Goal: Transaction & Acquisition: Purchase product/service

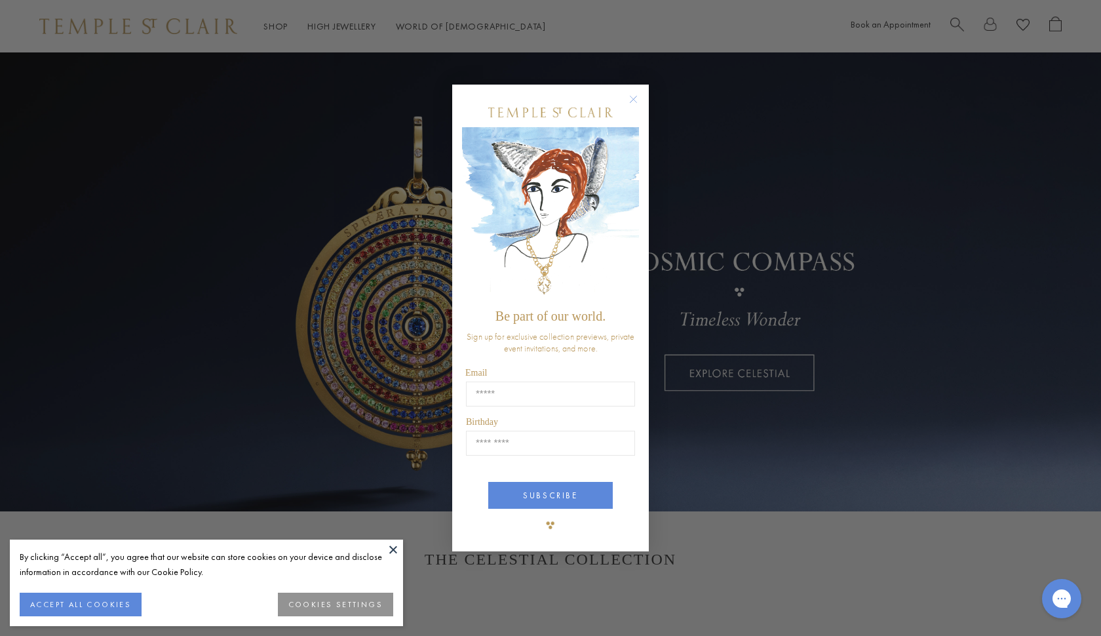
click at [639, 102] on circle "Close dialog" at bounding box center [634, 100] width 16 height 16
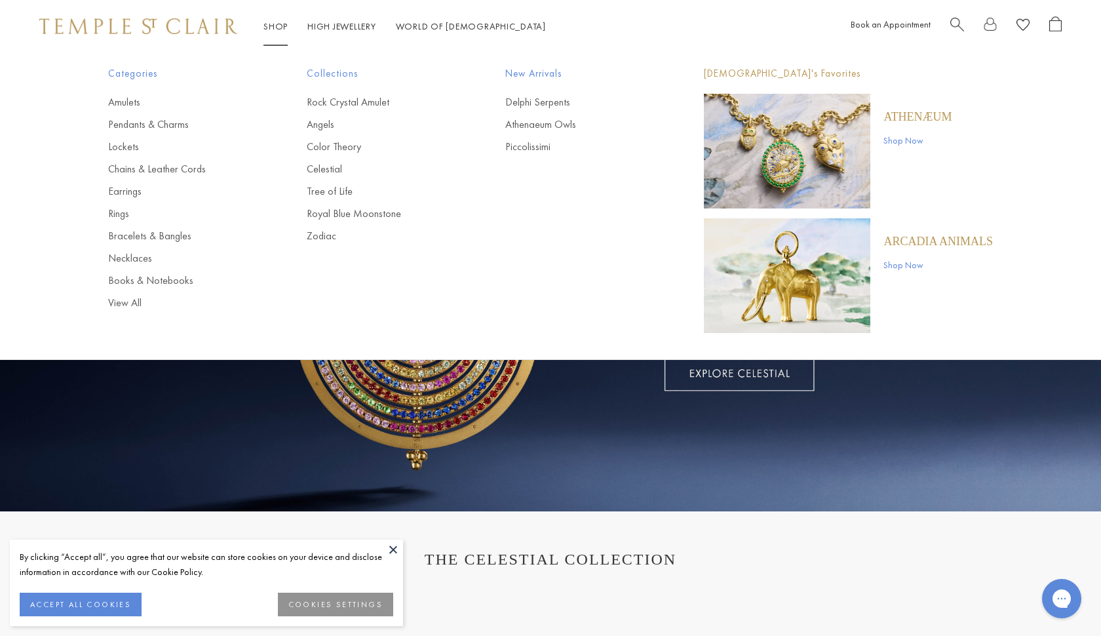
click at [284, 30] on link "Shop Shop" at bounding box center [275, 26] width 24 height 12
click at [125, 100] on link "Amulets" at bounding box center [181, 102] width 146 height 14
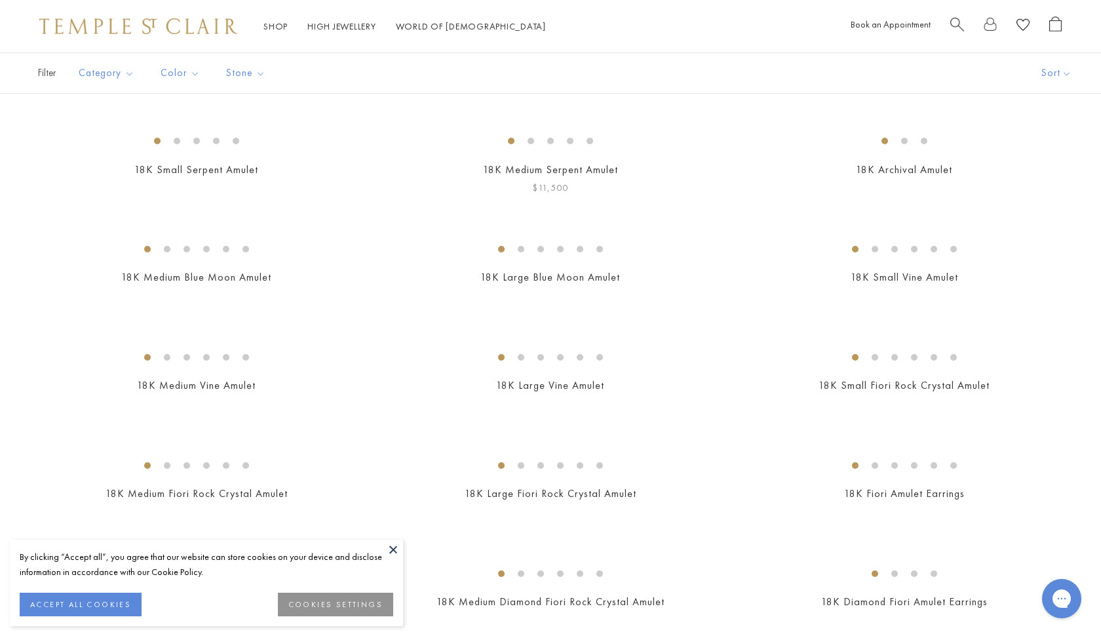
scroll to position [263, 0]
click at [389, 547] on button at bounding box center [393, 549] width 20 height 20
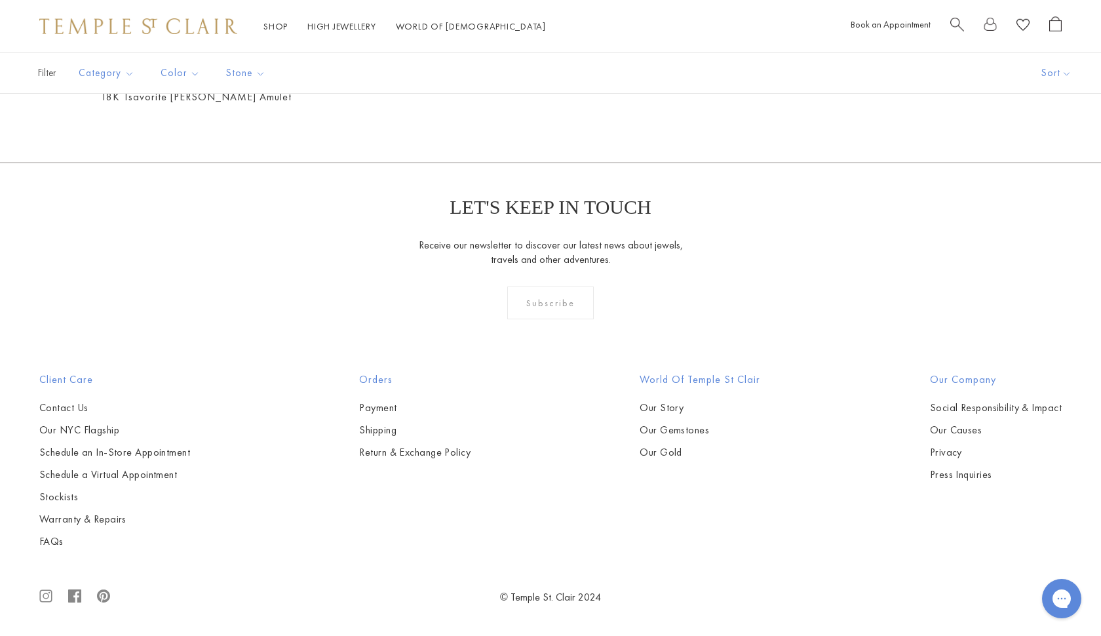
scroll to position [4504, 0]
click at [0, 0] on img at bounding box center [0, 0] width 0 height 0
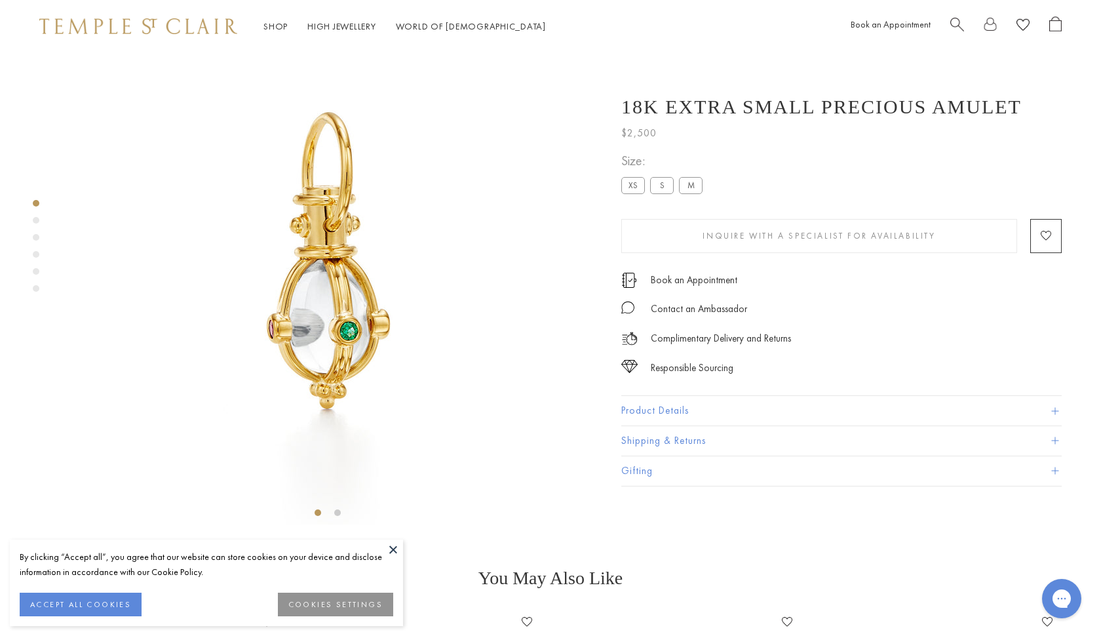
click at [731, 404] on button "Product Details" at bounding box center [841, 410] width 440 height 29
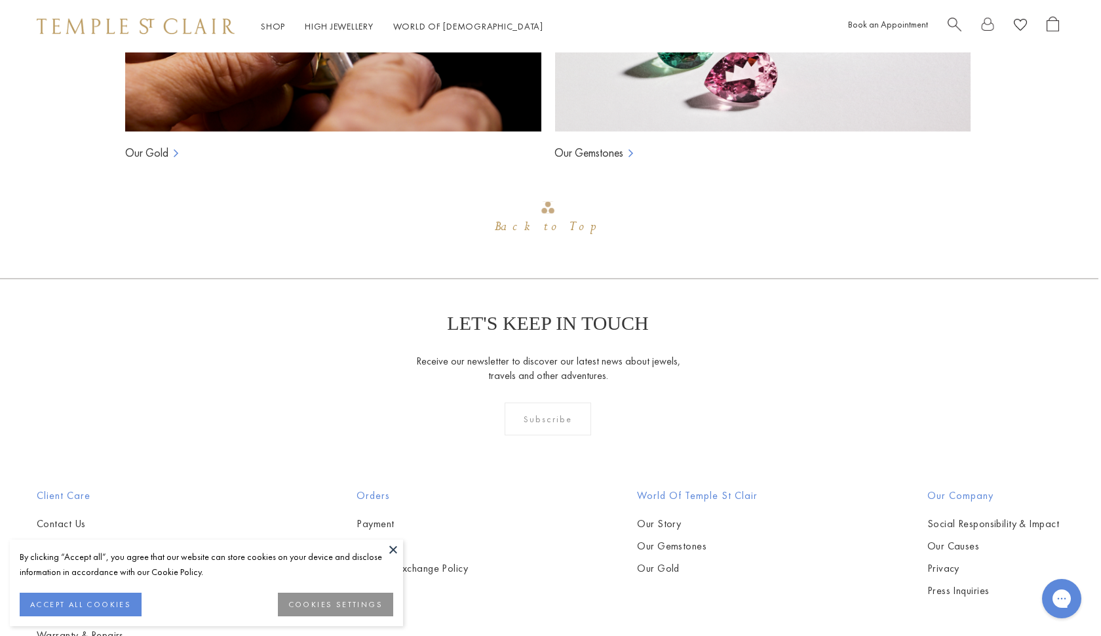
scroll to position [1300, 3]
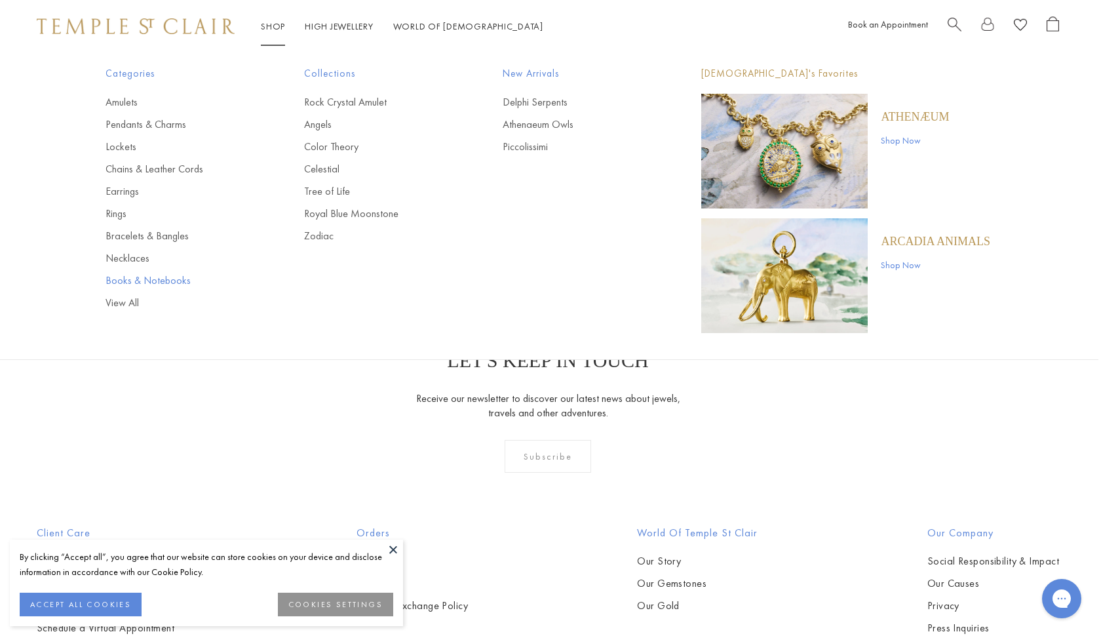
click at [163, 284] on link "Books & Notebooks" at bounding box center [179, 280] width 146 height 14
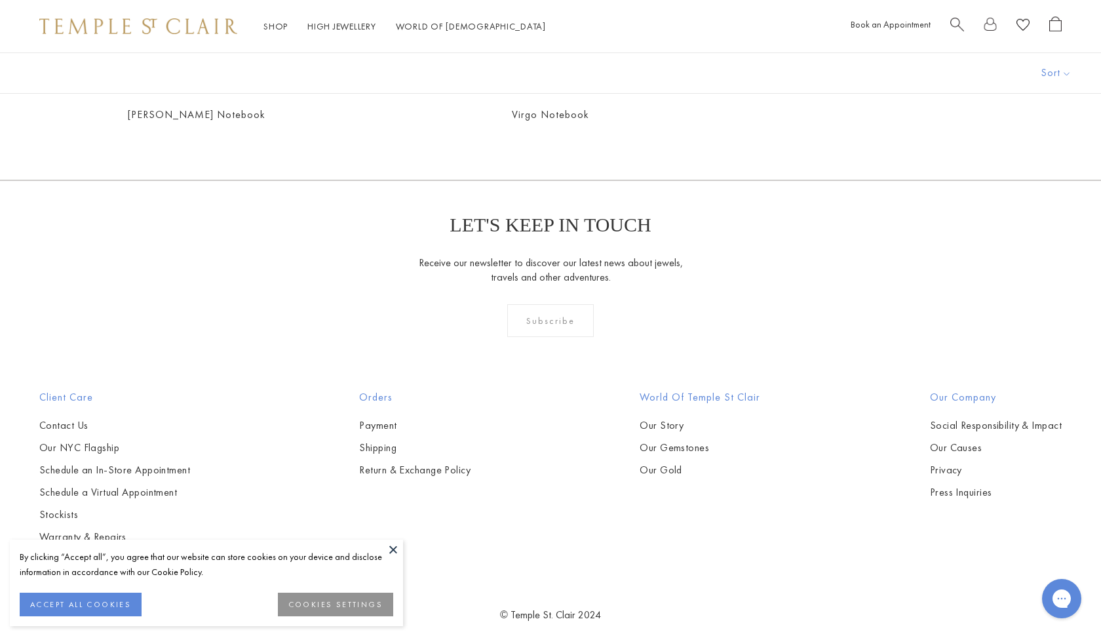
scroll to position [577, 0]
click at [396, 549] on button at bounding box center [393, 549] width 20 height 20
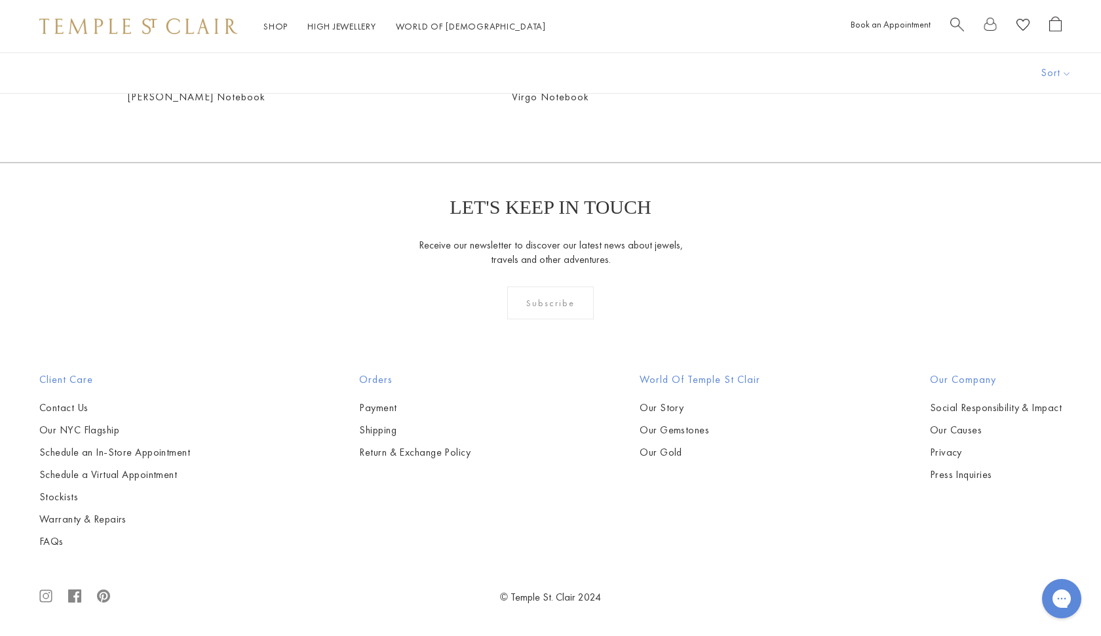
scroll to position [1452, 0]
click at [0, 0] on img at bounding box center [0, 0] width 0 height 0
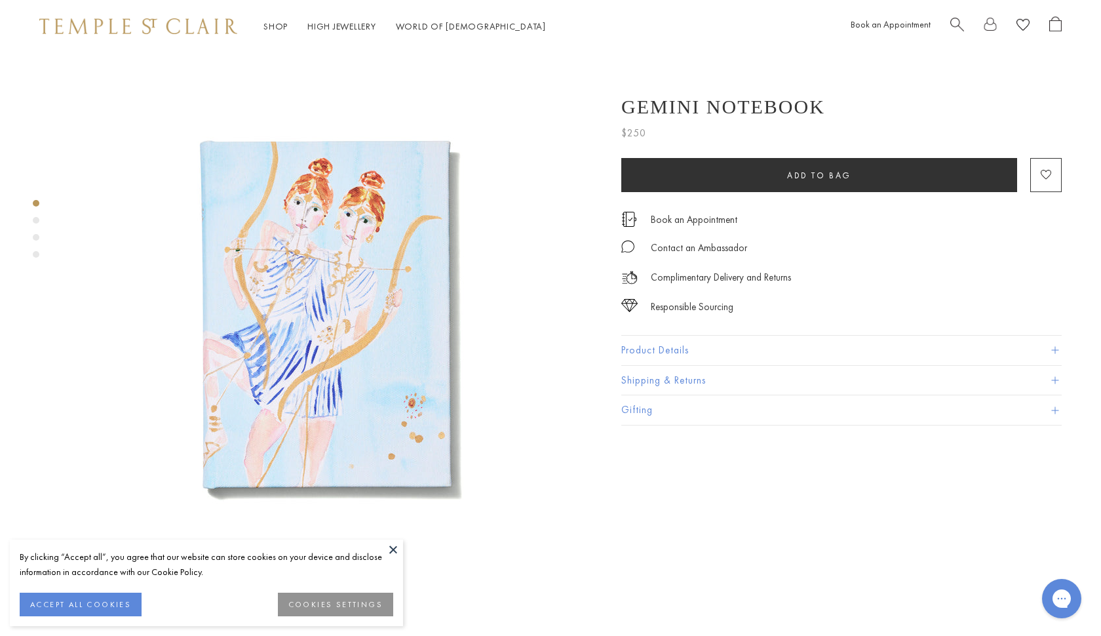
click at [701, 339] on button "Product Details" at bounding box center [841, 350] width 440 height 29
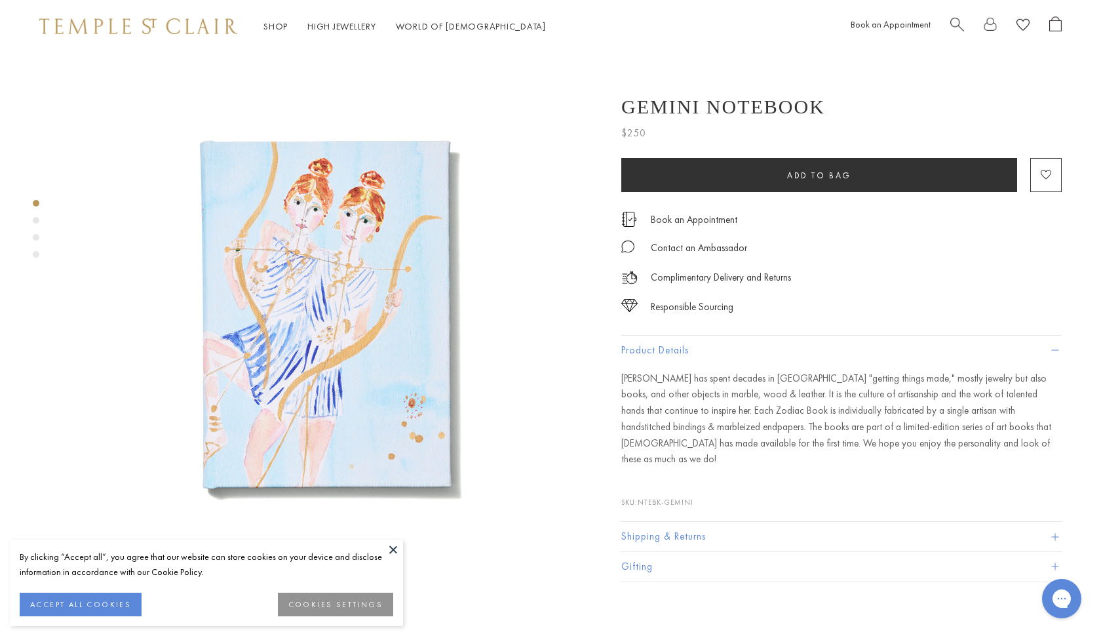
click at [419, 337] on img at bounding box center [328, 314] width 524 height 524
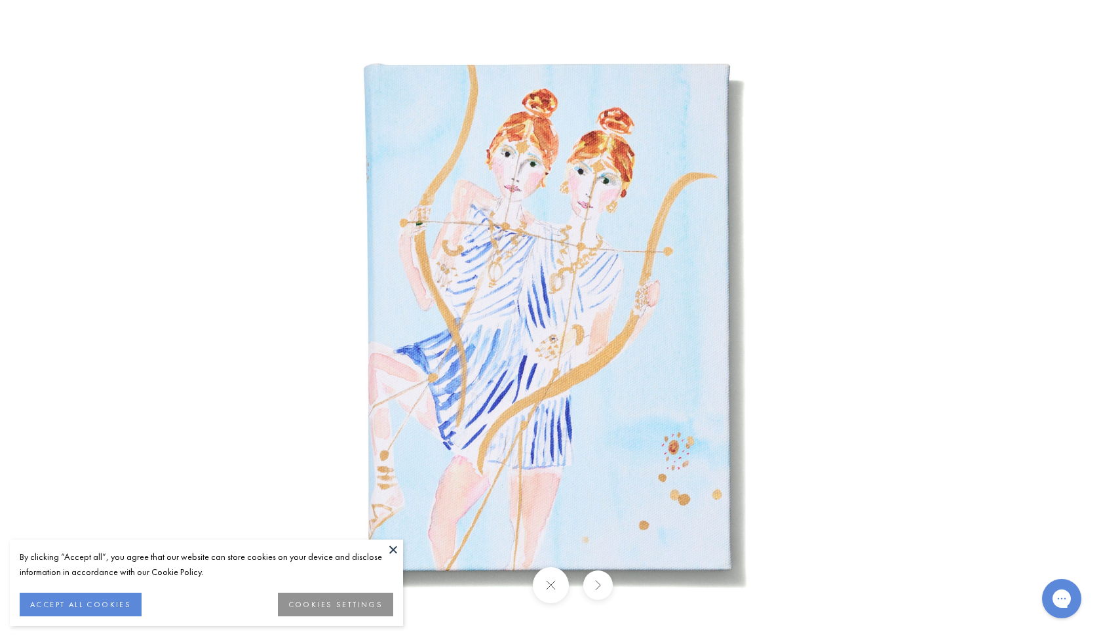
click at [997, 229] on div at bounding box center [831, 317] width 1328 height 767
click at [601, 590] on button at bounding box center [597, 584] width 29 height 29
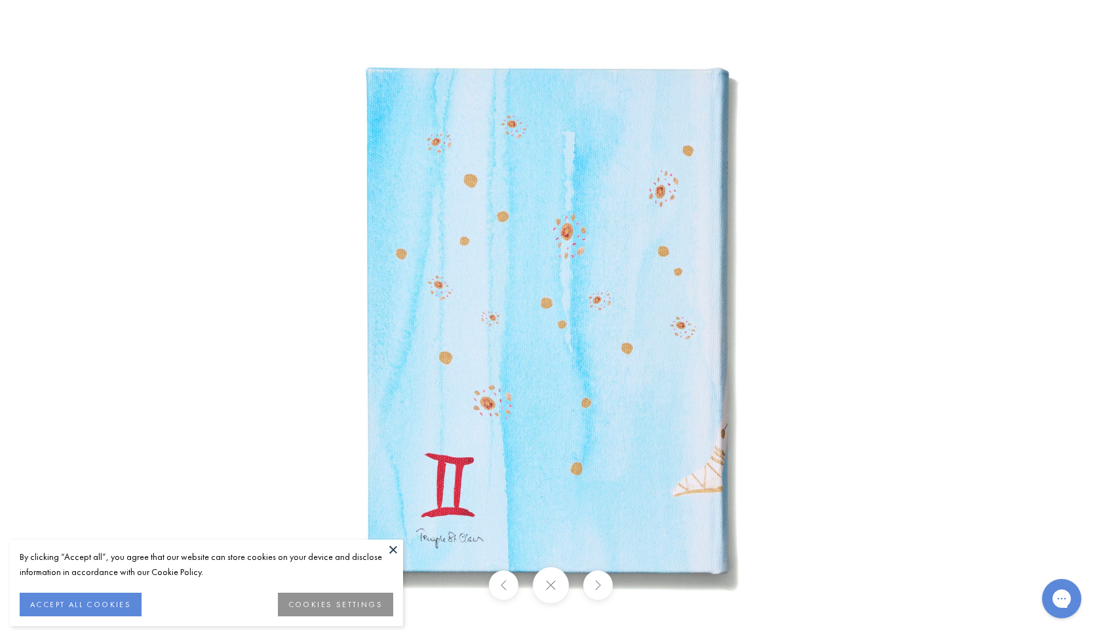
click at [601, 588] on button at bounding box center [597, 584] width 29 height 29
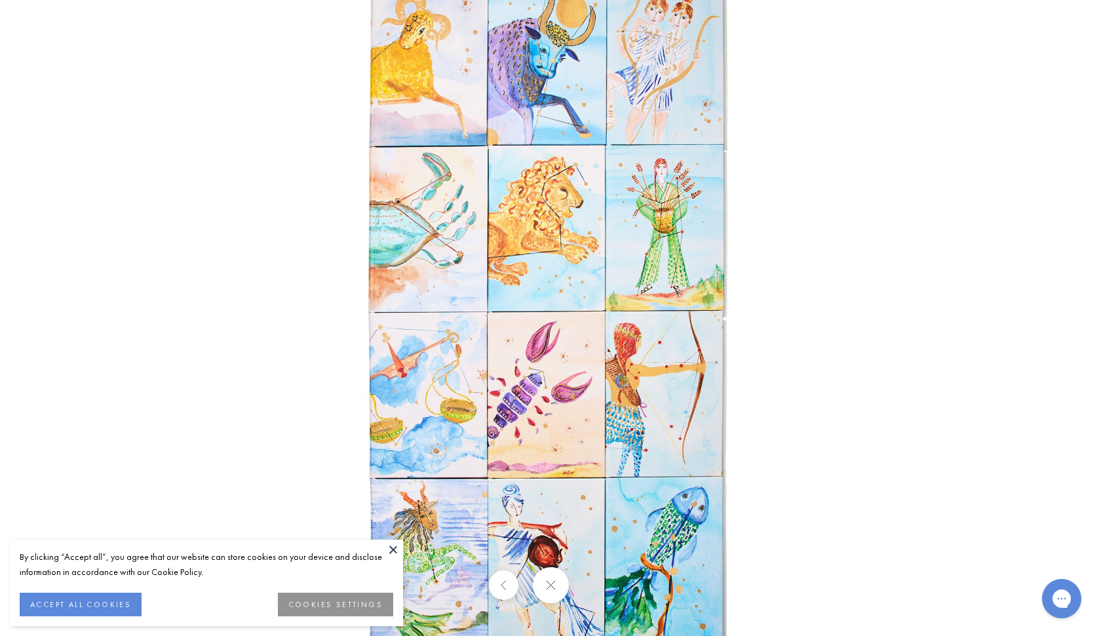
click at [601, 588] on div at bounding box center [550, 585] width 1101 height 36
click at [495, 583] on button at bounding box center [502, 584] width 29 height 29
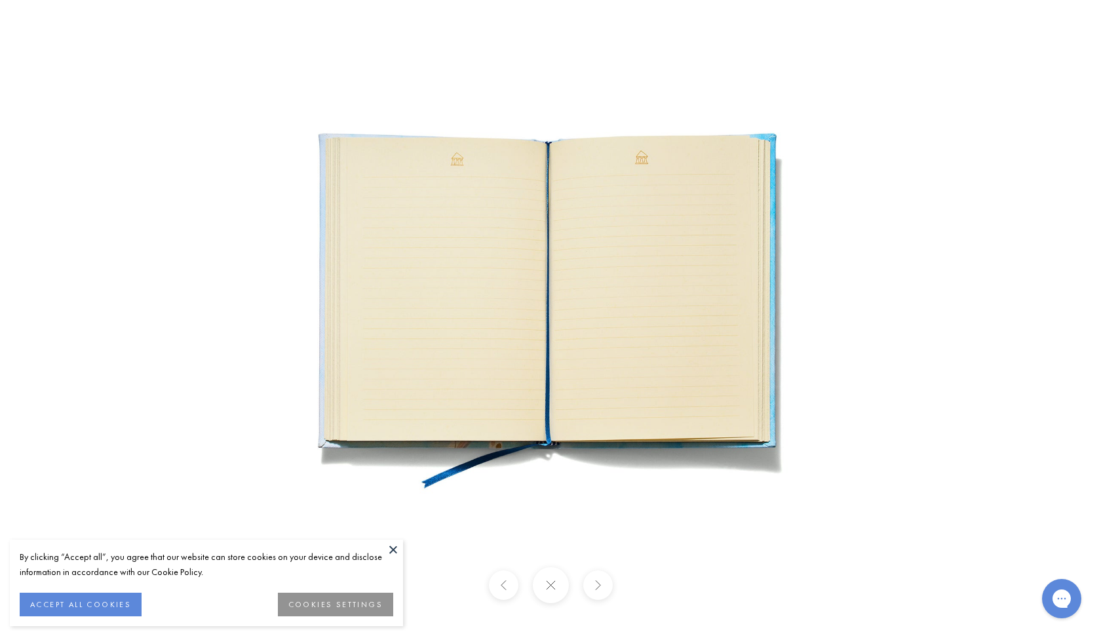
click at [495, 583] on button at bounding box center [502, 584] width 29 height 29
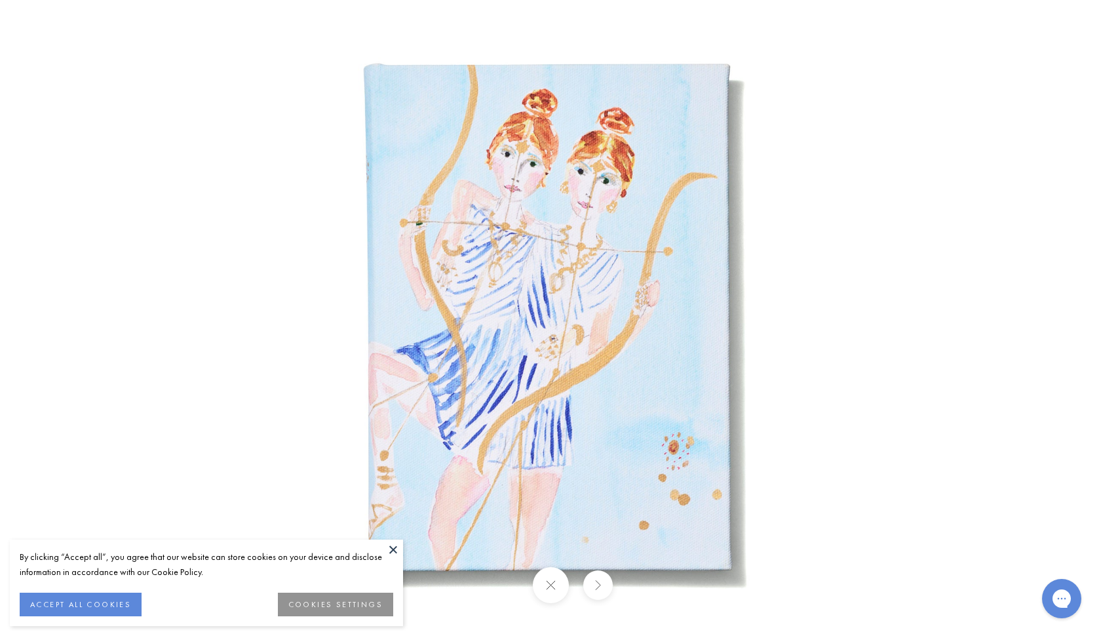
click at [607, 583] on button at bounding box center [597, 584] width 29 height 29
click at [558, 585] on button at bounding box center [550, 585] width 36 height 36
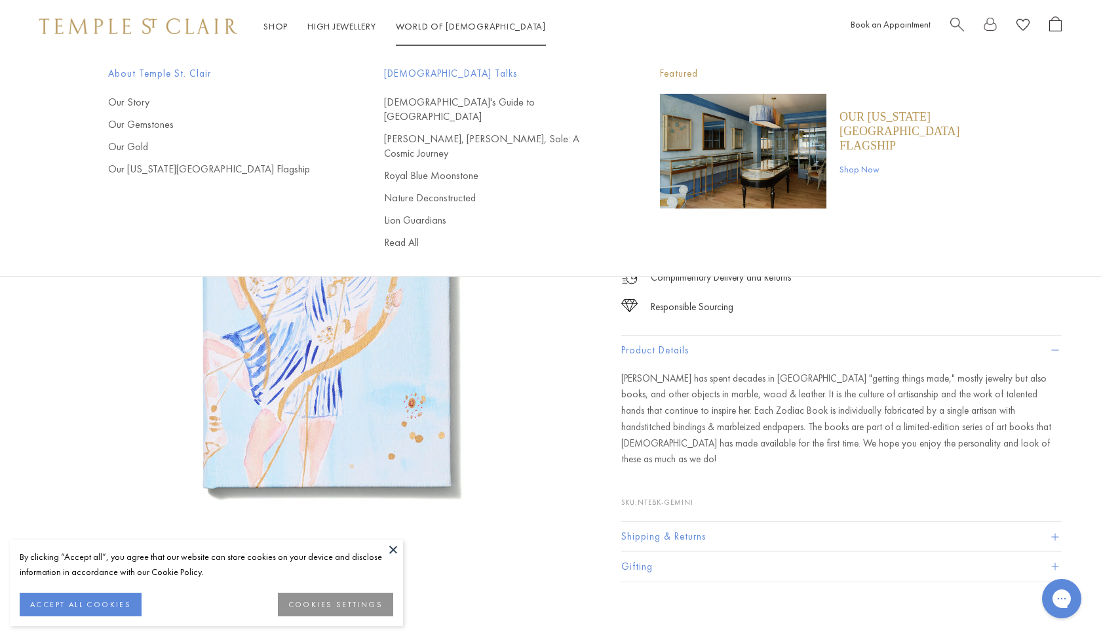
click at [443, 31] on link "World of Temple World of Temple" at bounding box center [471, 26] width 150 height 12
click at [153, 106] on link "Our Story" at bounding box center [219, 102] width 223 height 14
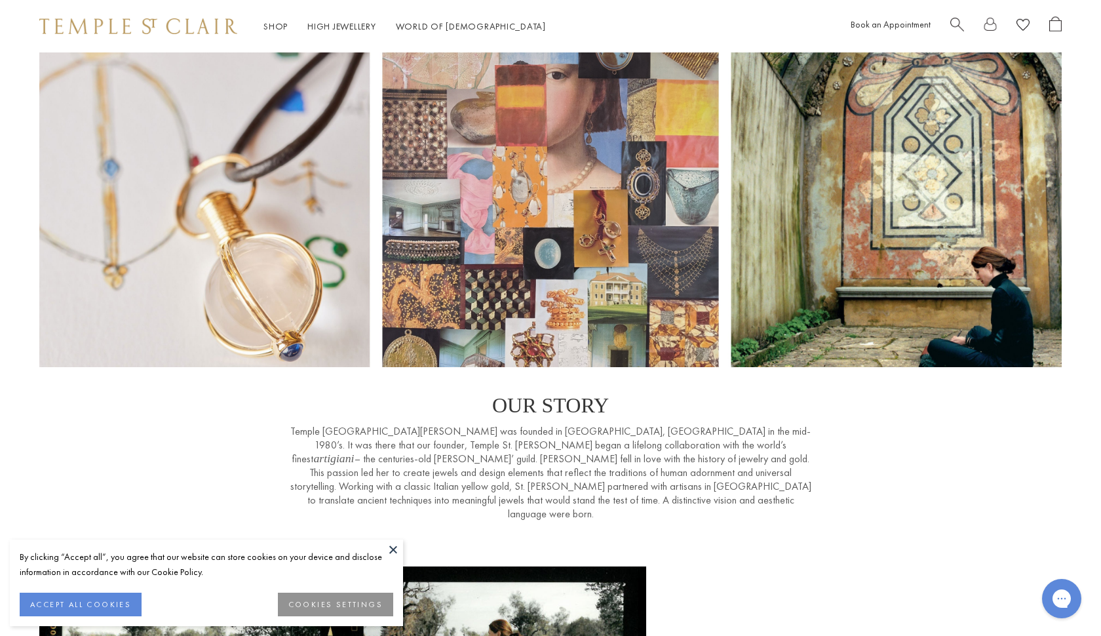
click at [383, 547] on button at bounding box center [393, 549] width 20 height 20
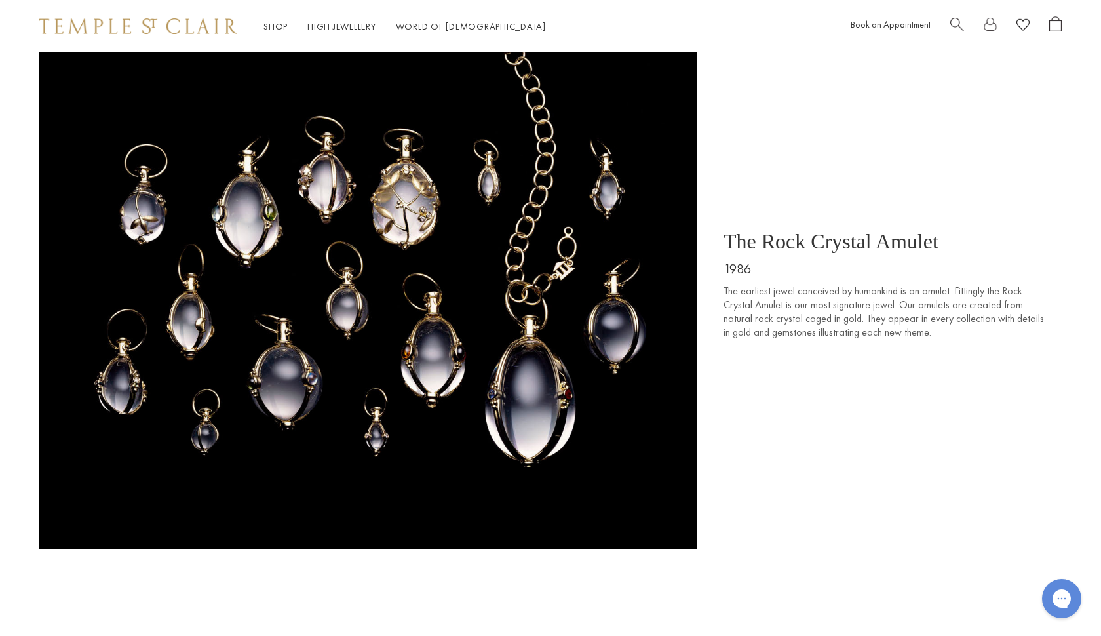
scroll to position [1373, 0]
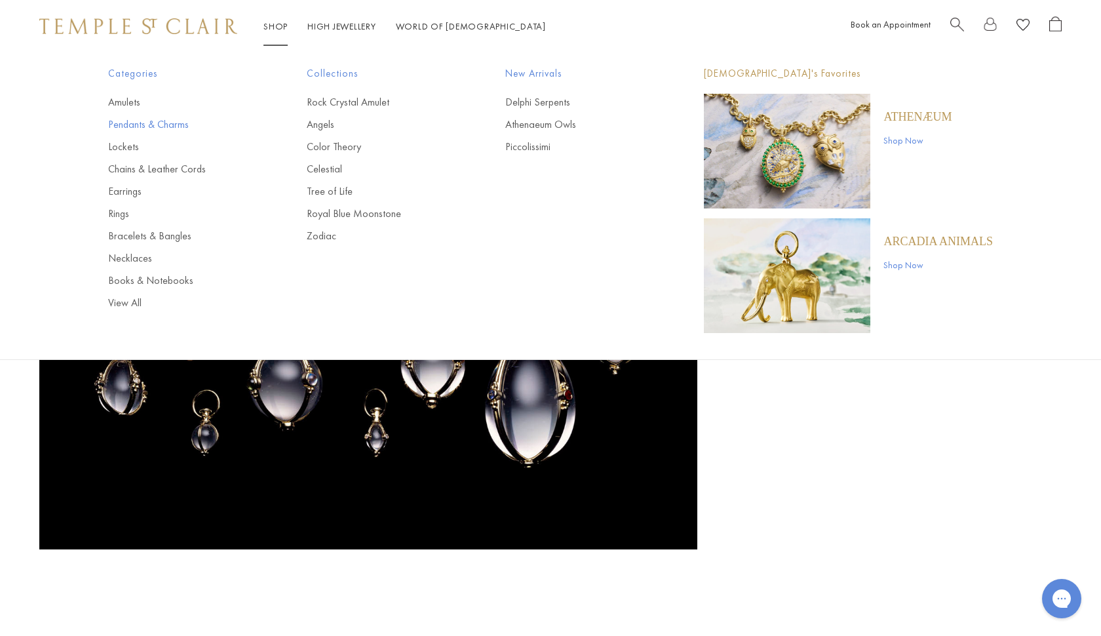
click at [164, 126] on link "Pendants & Charms" at bounding box center [181, 124] width 146 height 14
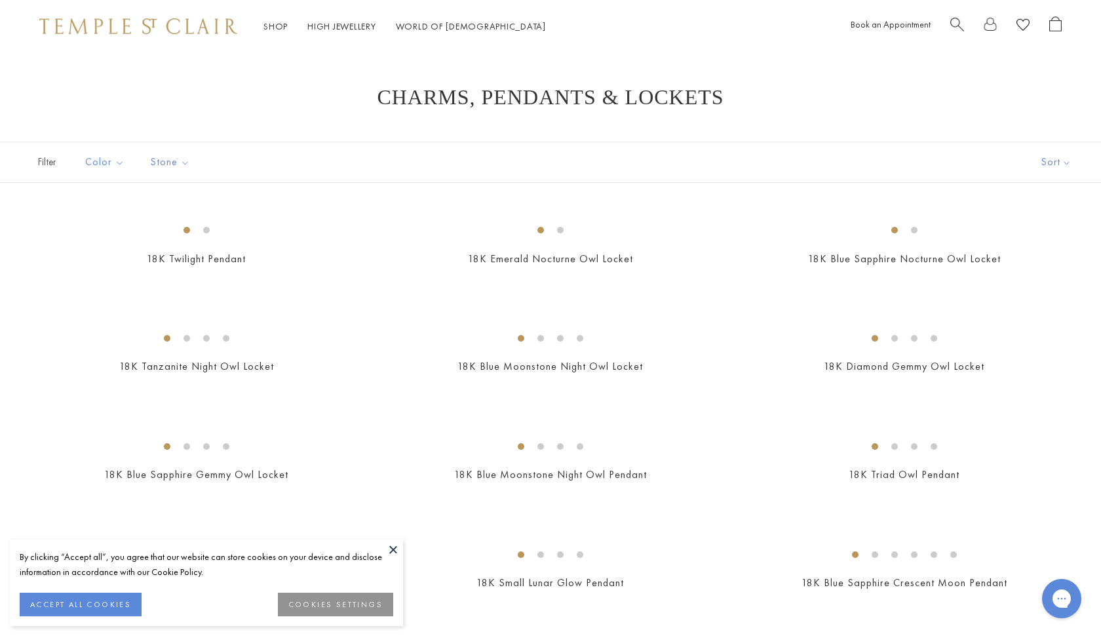
click at [390, 548] on button at bounding box center [393, 549] width 20 height 20
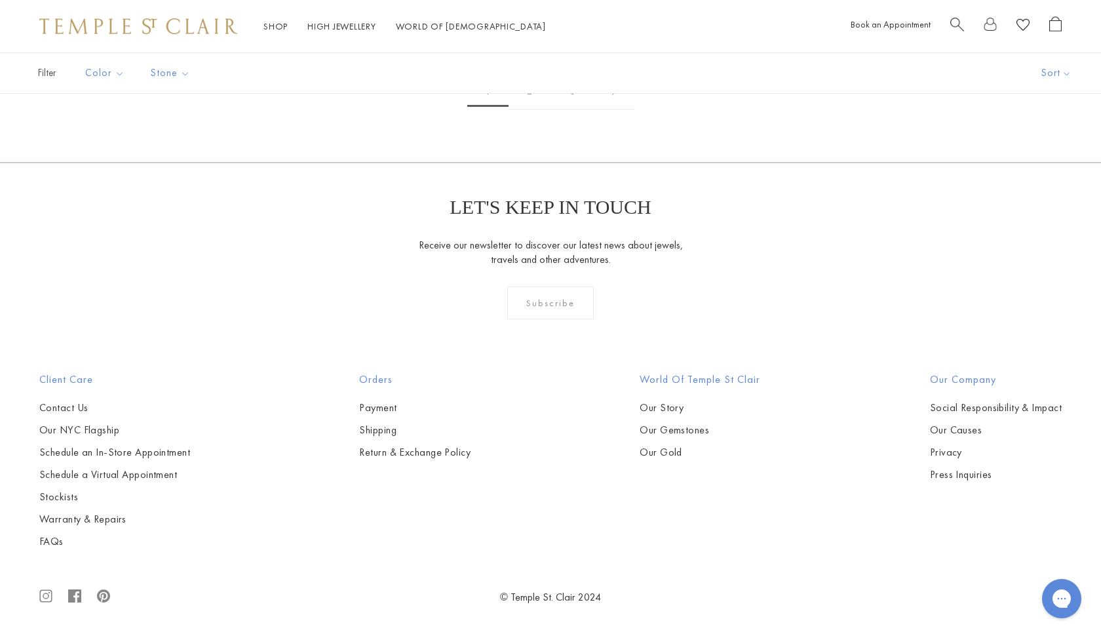
scroll to position [8382, 0]
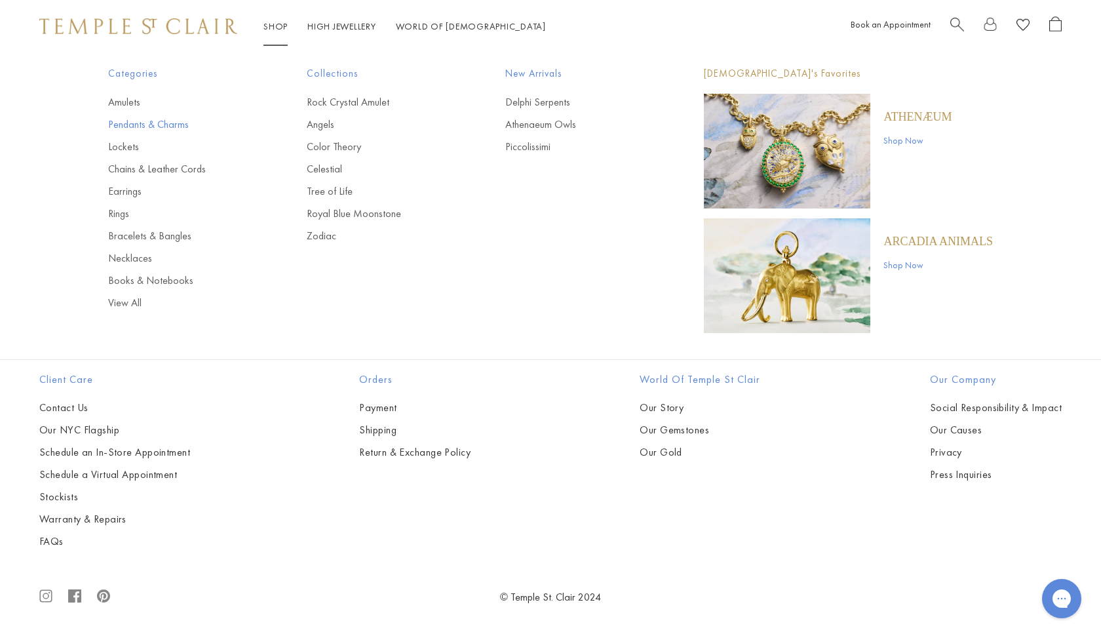
click at [141, 126] on link "Pendants & Charms" at bounding box center [181, 124] width 146 height 14
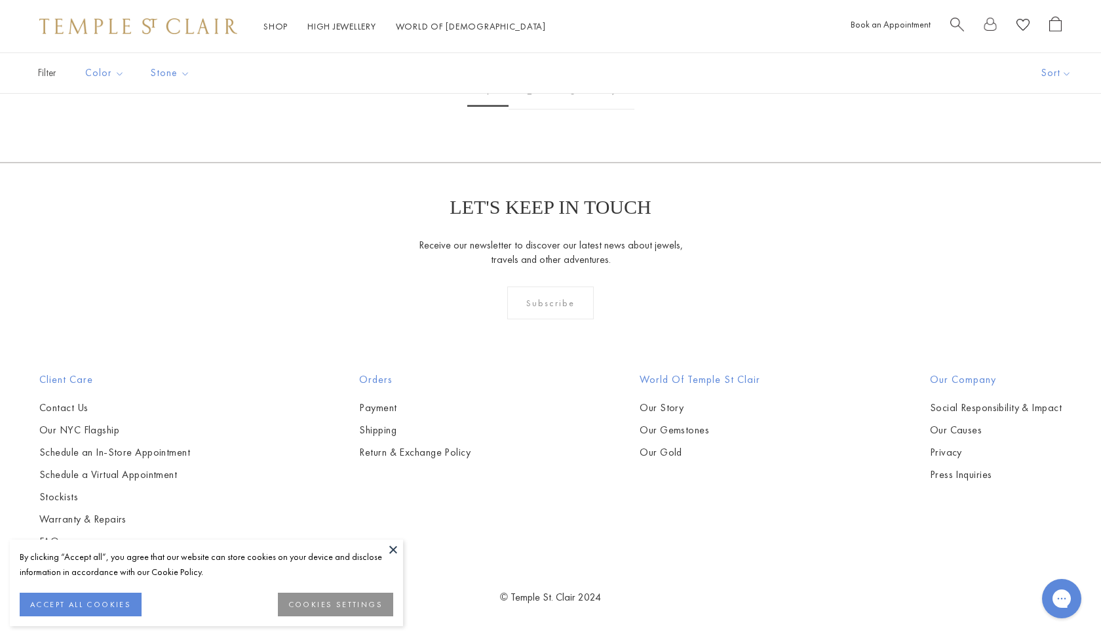
scroll to position [6170, 0]
click at [393, 547] on button at bounding box center [393, 549] width 20 height 20
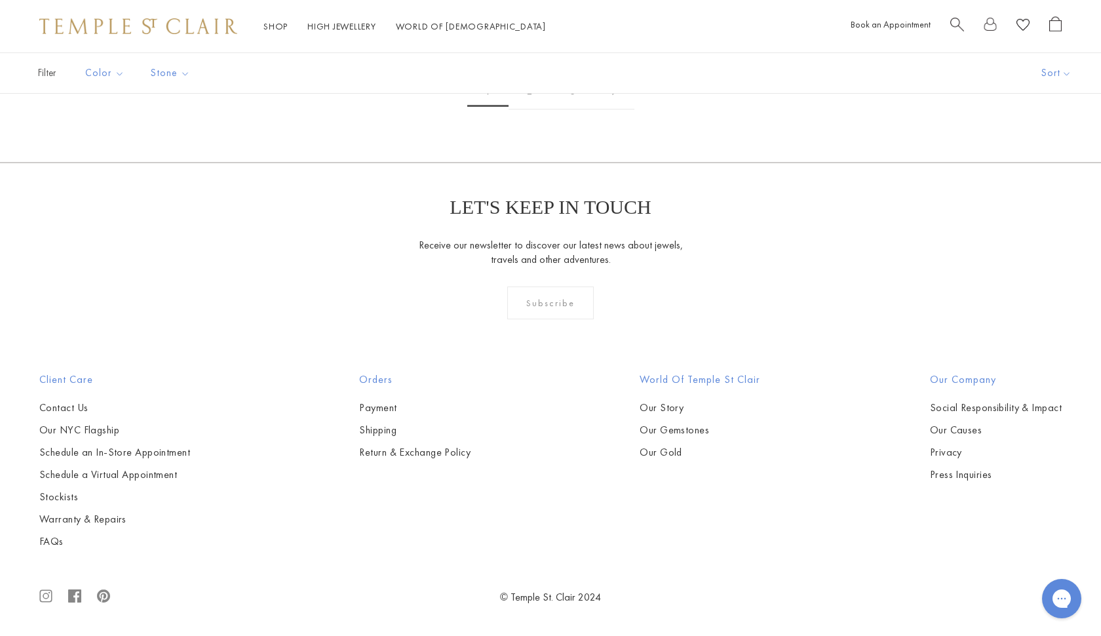
scroll to position [8863, 0]
click at [534, 109] on link "2" at bounding box center [530, 91] width 43 height 36
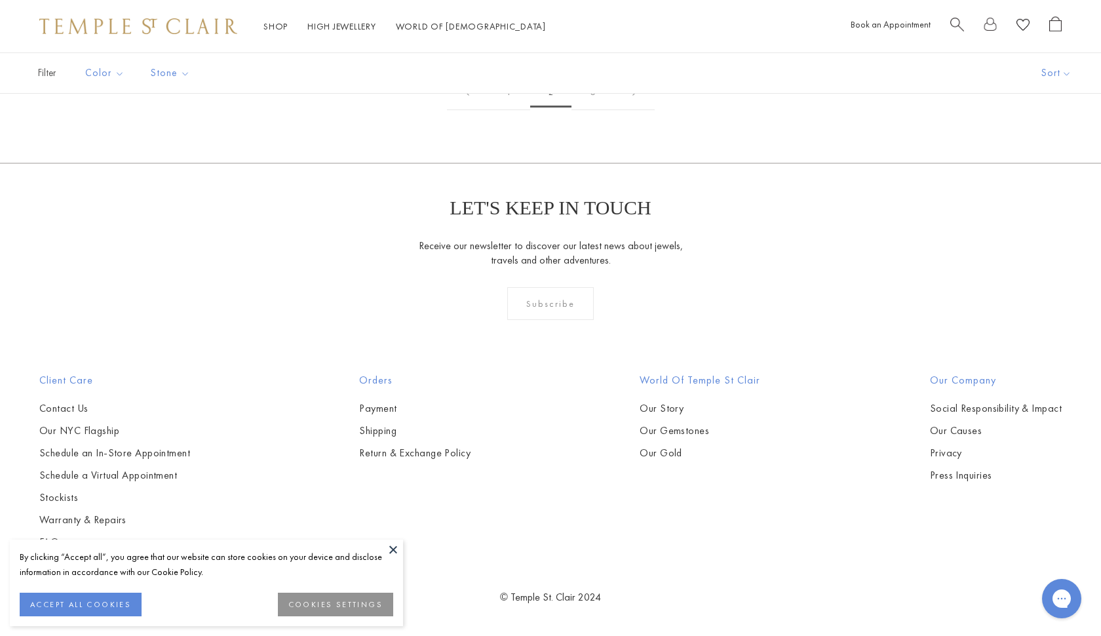
scroll to position [7705, 0]
click at [592, 110] on link "3" at bounding box center [592, 92] width 43 height 36
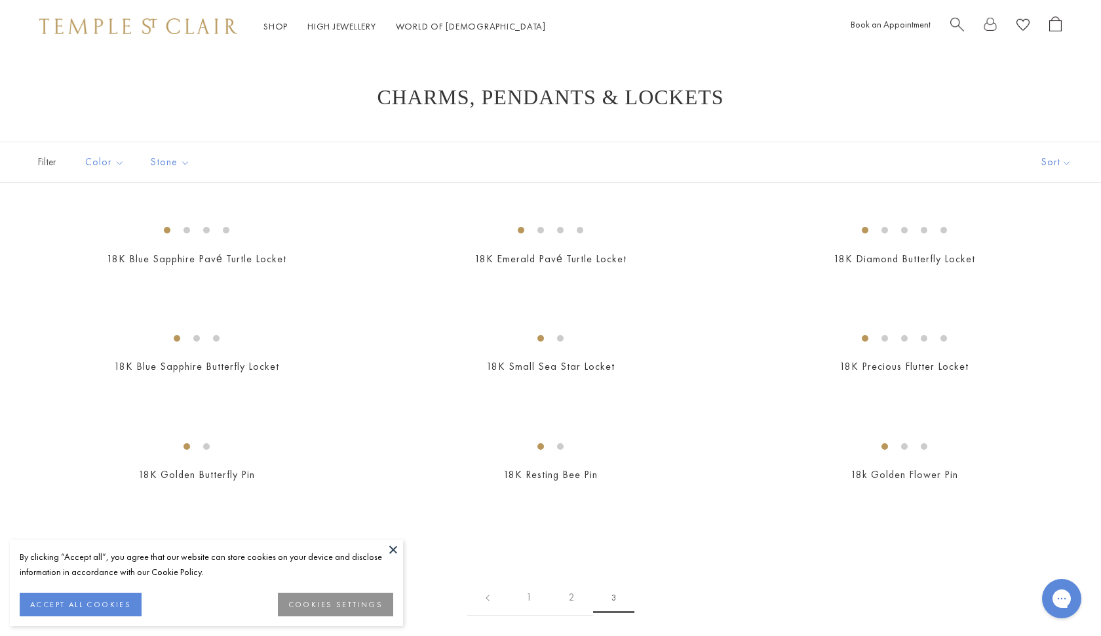
click at [395, 549] on button at bounding box center [393, 549] width 20 height 20
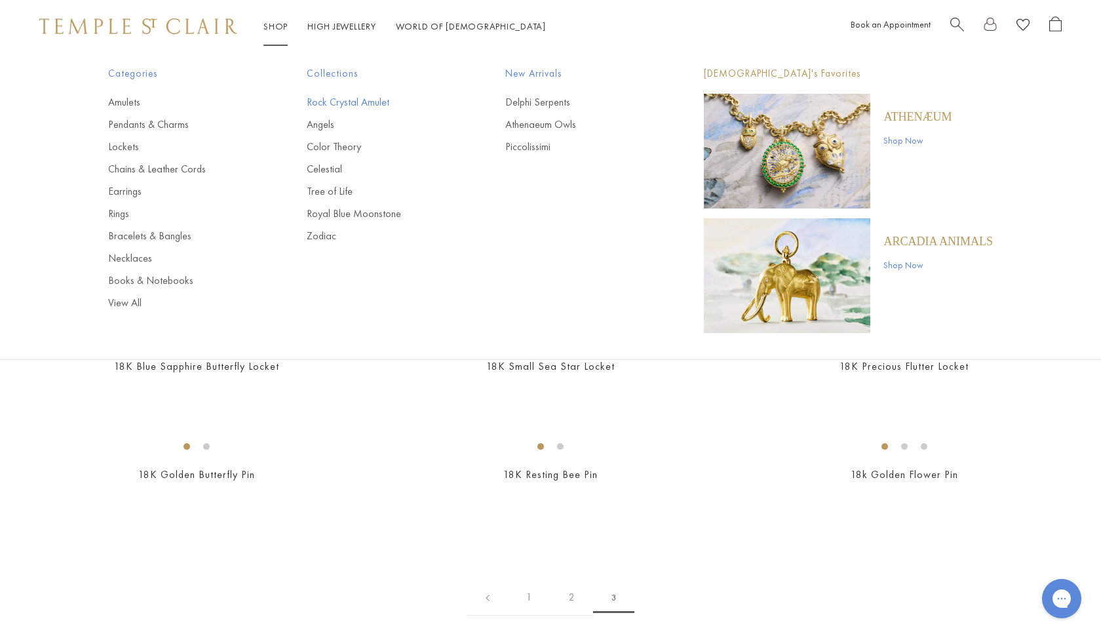
click at [322, 105] on link "Rock Crystal Amulet" at bounding box center [380, 102] width 146 height 14
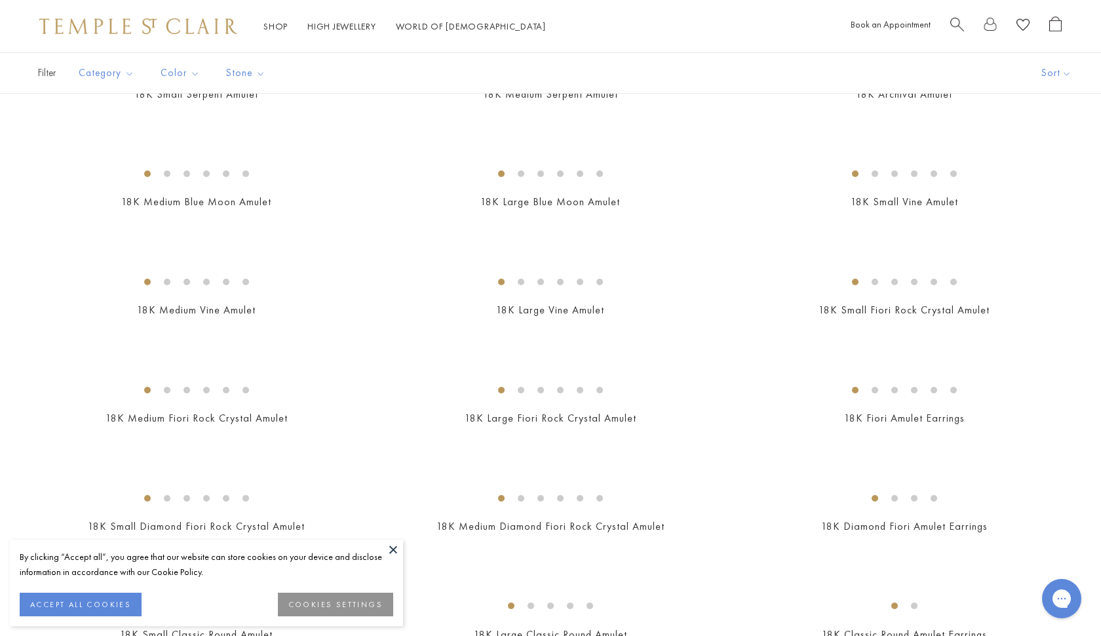
click at [396, 548] on button at bounding box center [393, 549] width 20 height 20
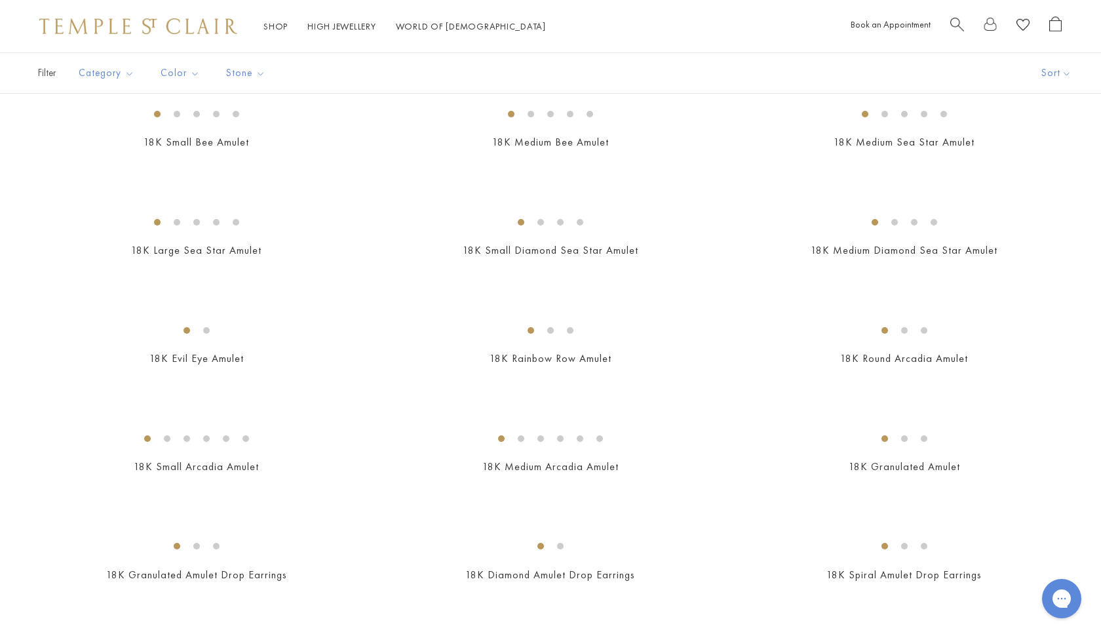
scroll to position [2034, 0]
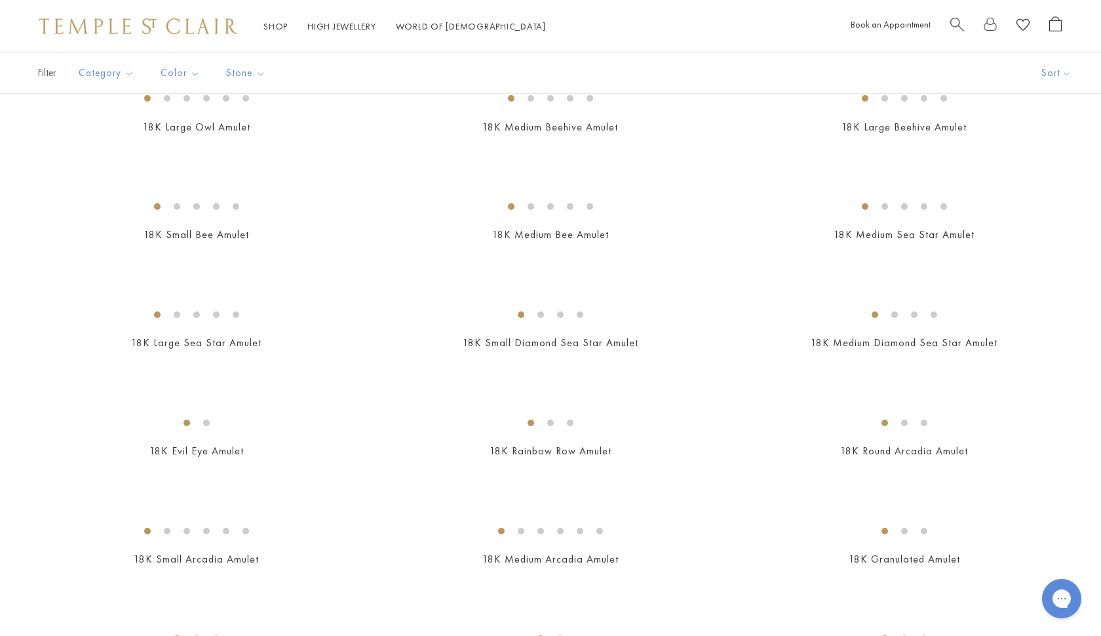
click at [0, 0] on img at bounding box center [0, 0] width 0 height 0
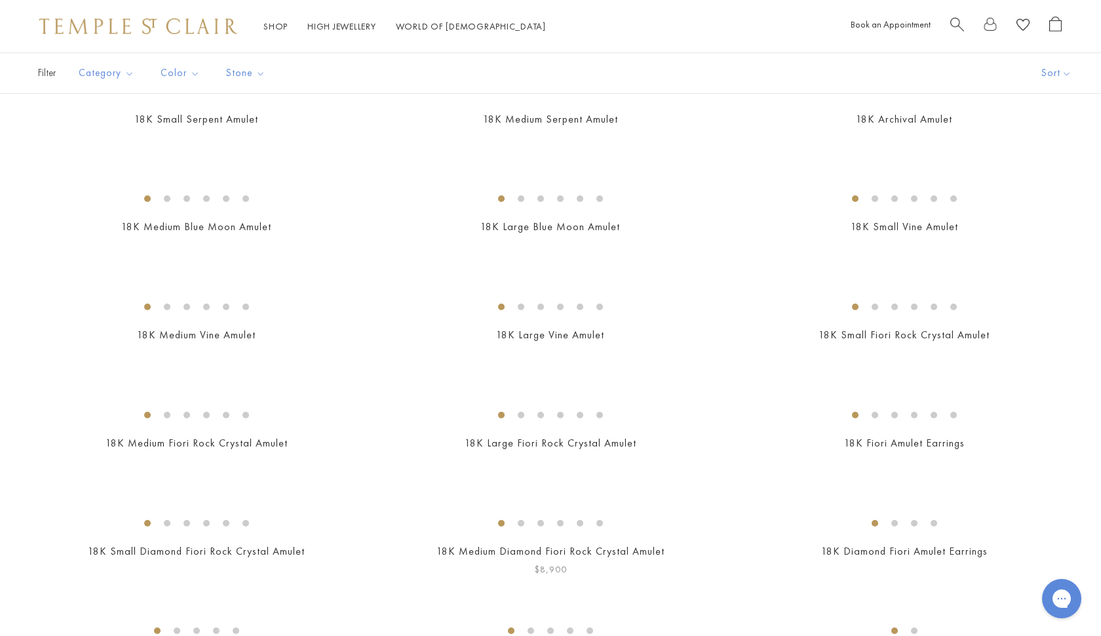
scroll to position [327, 0]
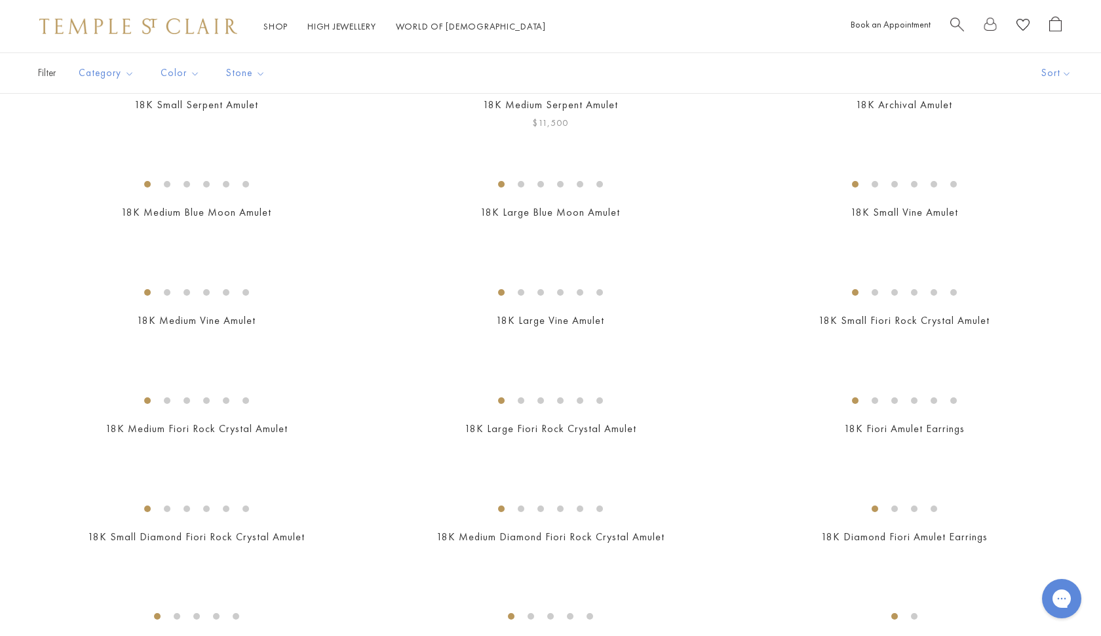
click at [0, 0] on img at bounding box center [0, 0] width 0 height 0
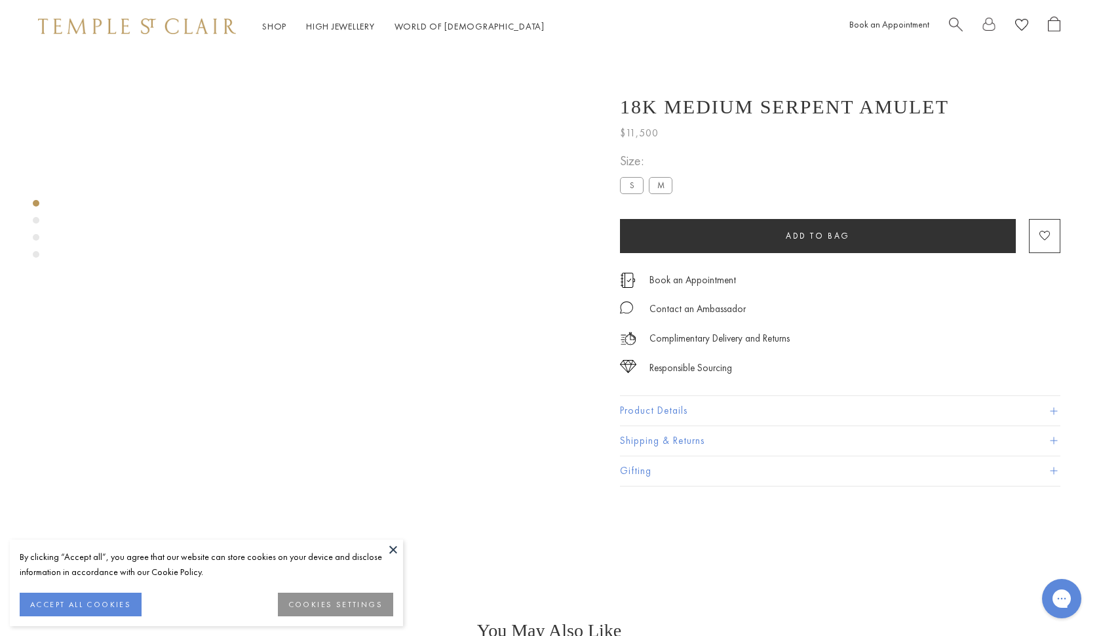
scroll to position [0, 1]
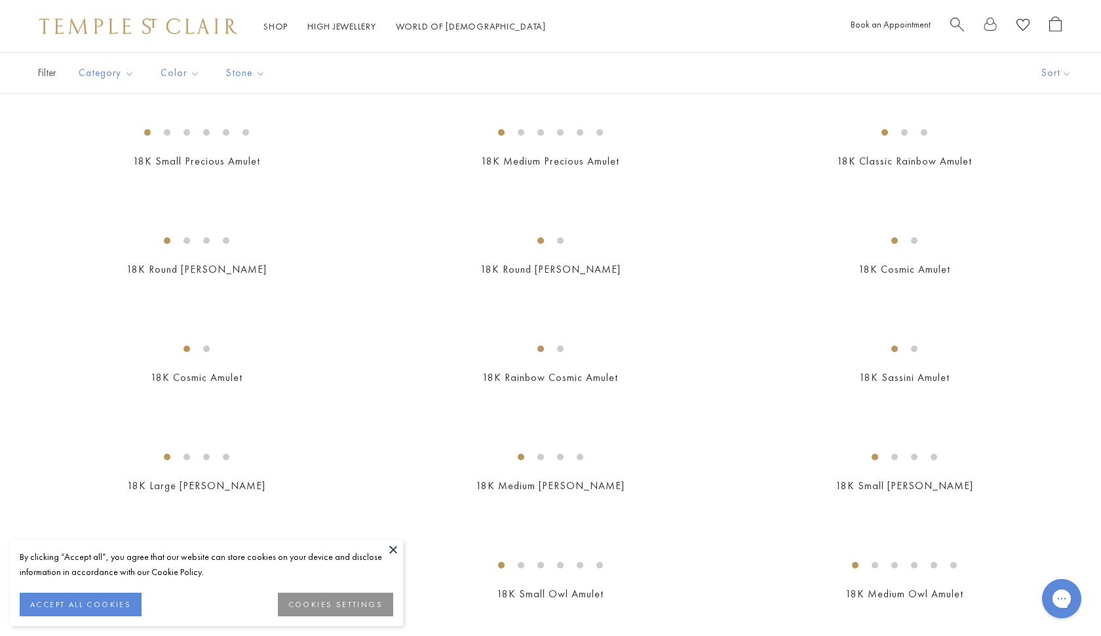
scroll to position [1457, 0]
click at [0, 0] on img at bounding box center [0, 0] width 0 height 0
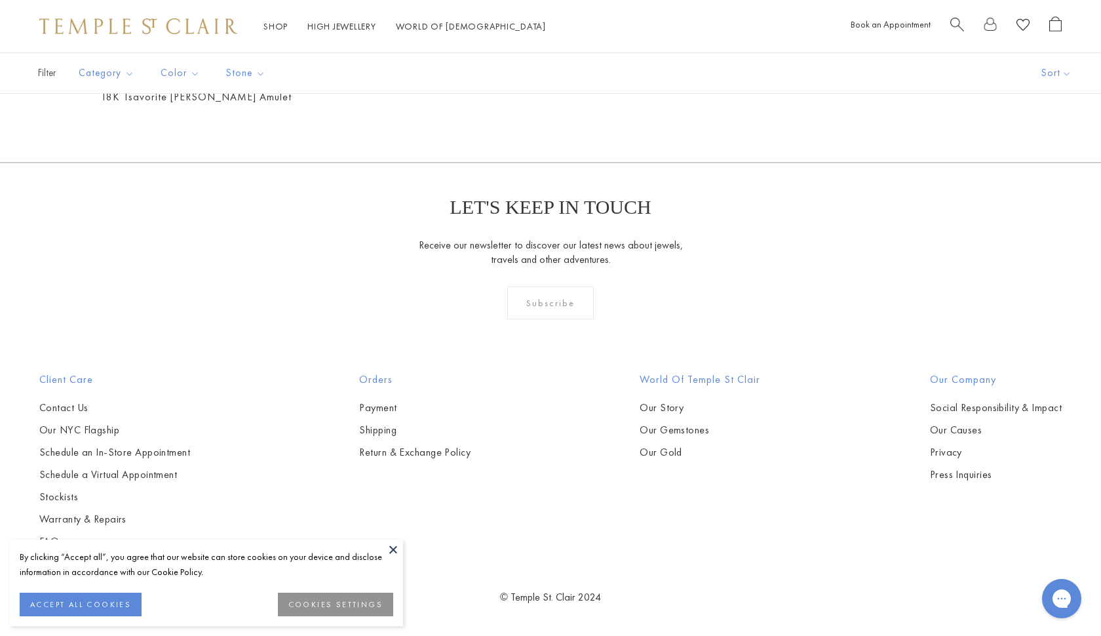
scroll to position [5654, 0]
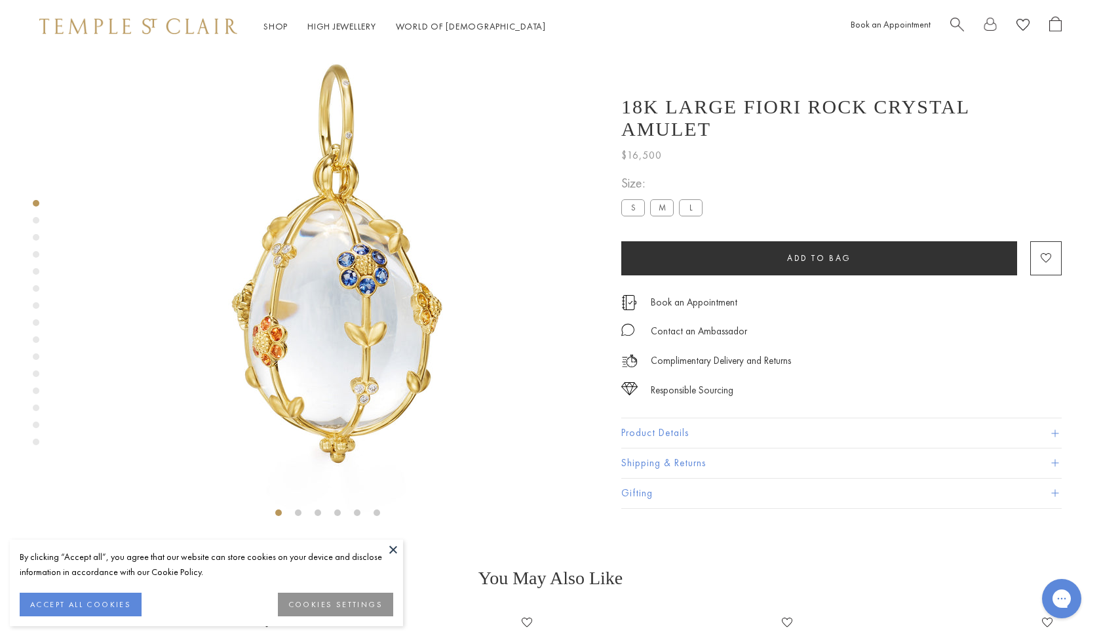
scroll to position [54, 0]
